Goal: Navigation & Orientation: Find specific page/section

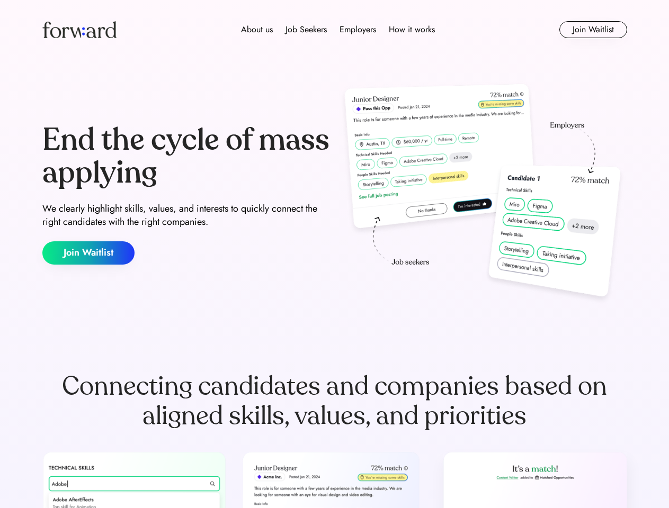
click at [334, 254] on div "End the cycle of mass applying We clearly highlight skills, values, and interes…" at bounding box center [334, 194] width 585 height 228
click at [335, 30] on div "About us Job Seekers Employers How it works" at bounding box center [337, 29] width 417 height 13
click at [79, 30] on img at bounding box center [79, 29] width 74 height 17
click at [338, 30] on div "About us Job Seekers Employers How it works" at bounding box center [337, 29] width 417 height 13
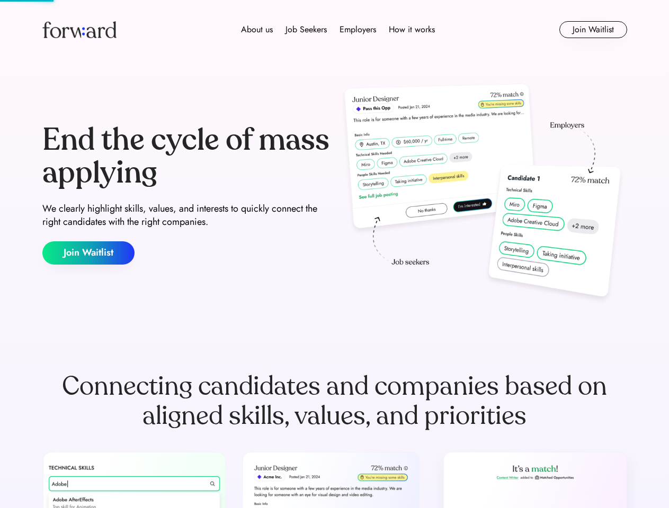
click at [257, 30] on div "About us" at bounding box center [257, 29] width 32 height 13
click at [306, 30] on div "Job Seekers" at bounding box center [305, 29] width 41 height 13
click at [357, 30] on div "Employers" at bounding box center [357, 29] width 37 height 13
